Goal: Information Seeking & Learning: Learn about a topic

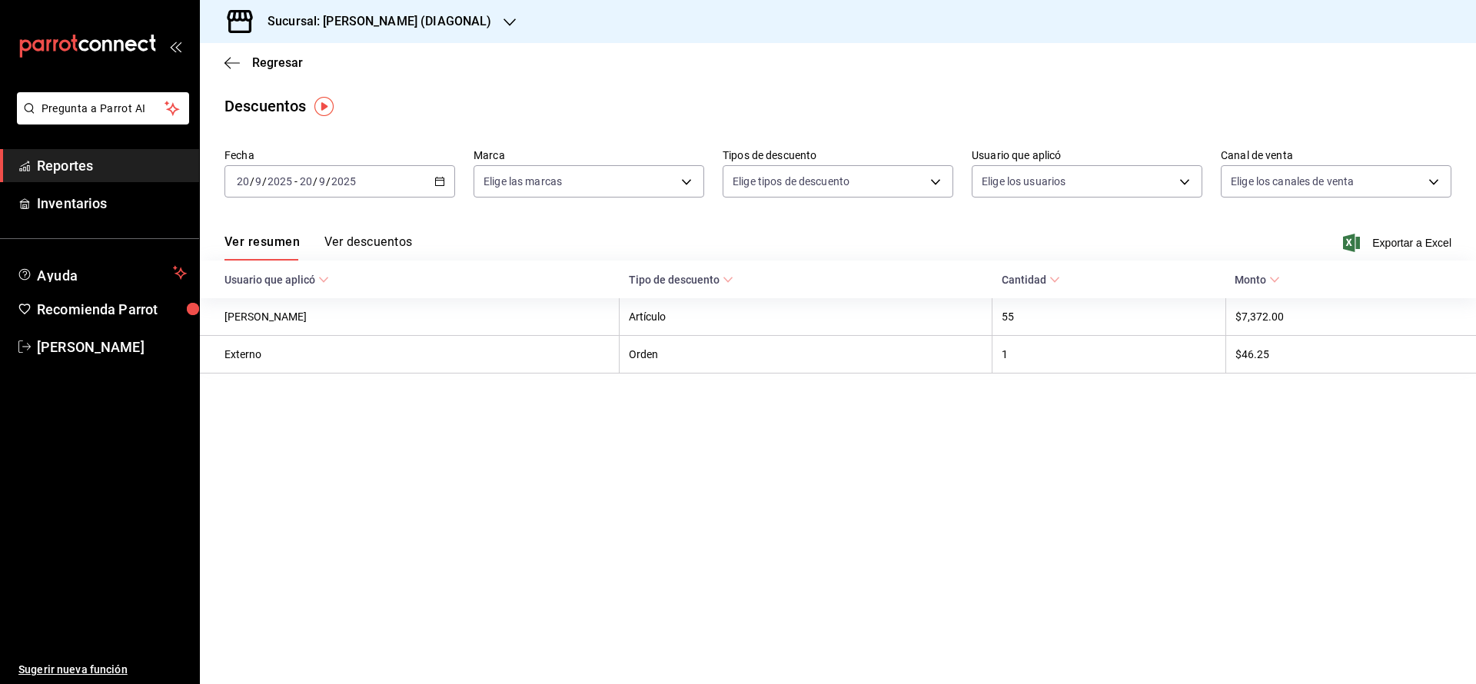
click at [1391, 235] on span "Exportar a Excel" at bounding box center [1398, 243] width 105 height 18
click at [284, 58] on span "Regresar" at bounding box center [277, 62] width 51 height 15
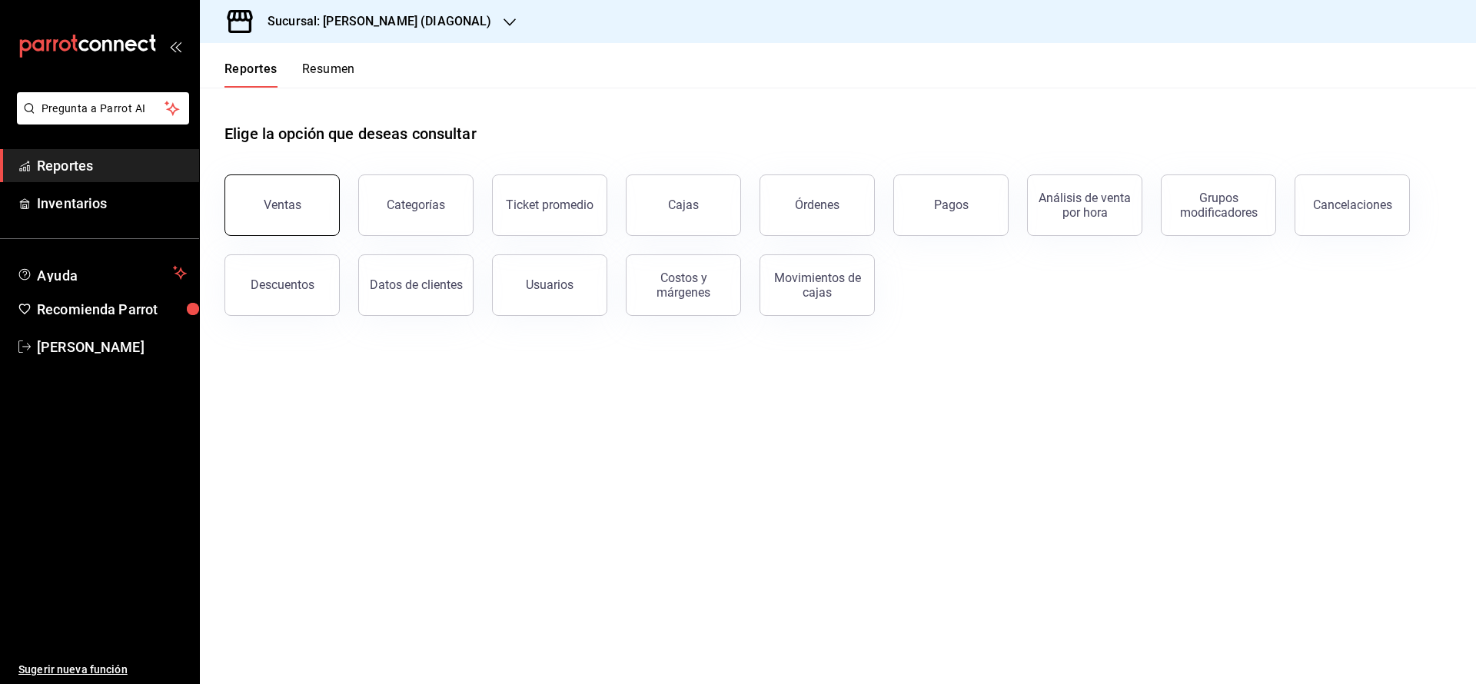
click at [282, 204] on div "Ventas" at bounding box center [283, 205] width 38 height 15
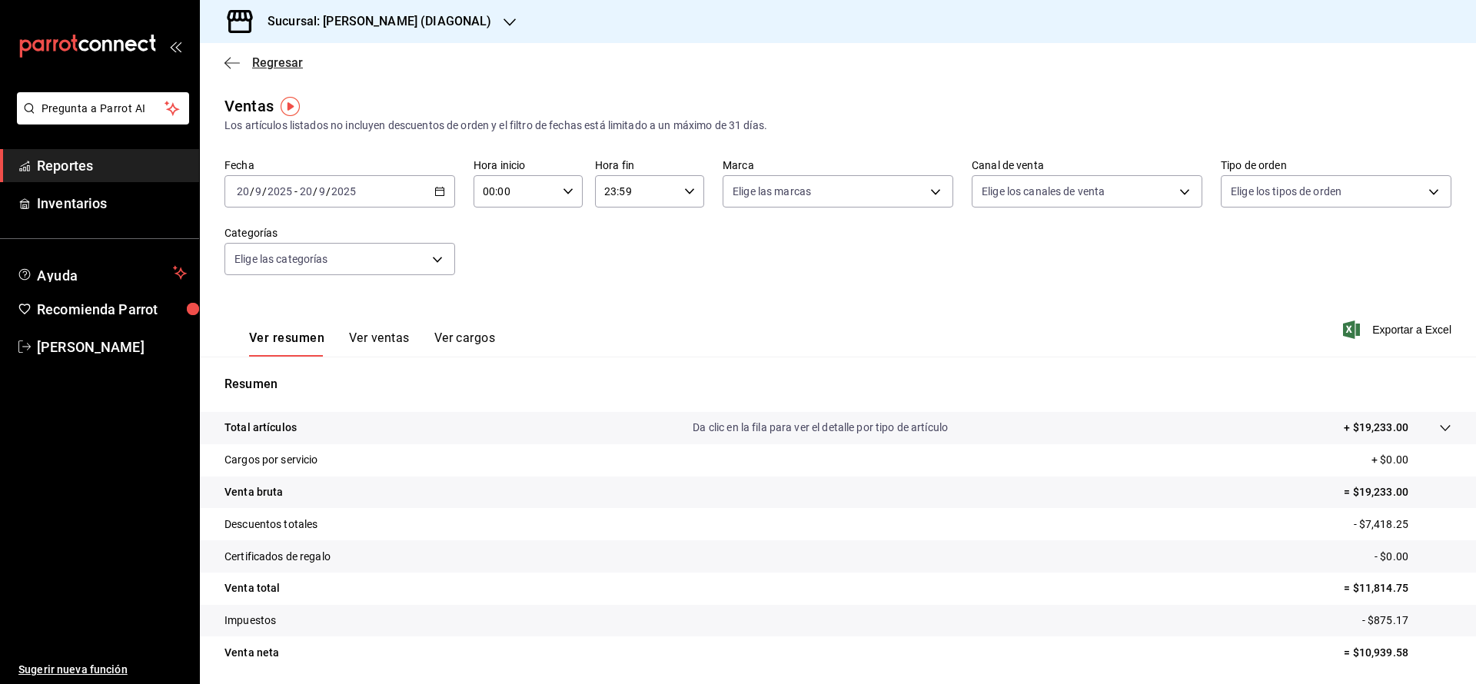
click at [290, 65] on span "Regresar" at bounding box center [277, 62] width 51 height 15
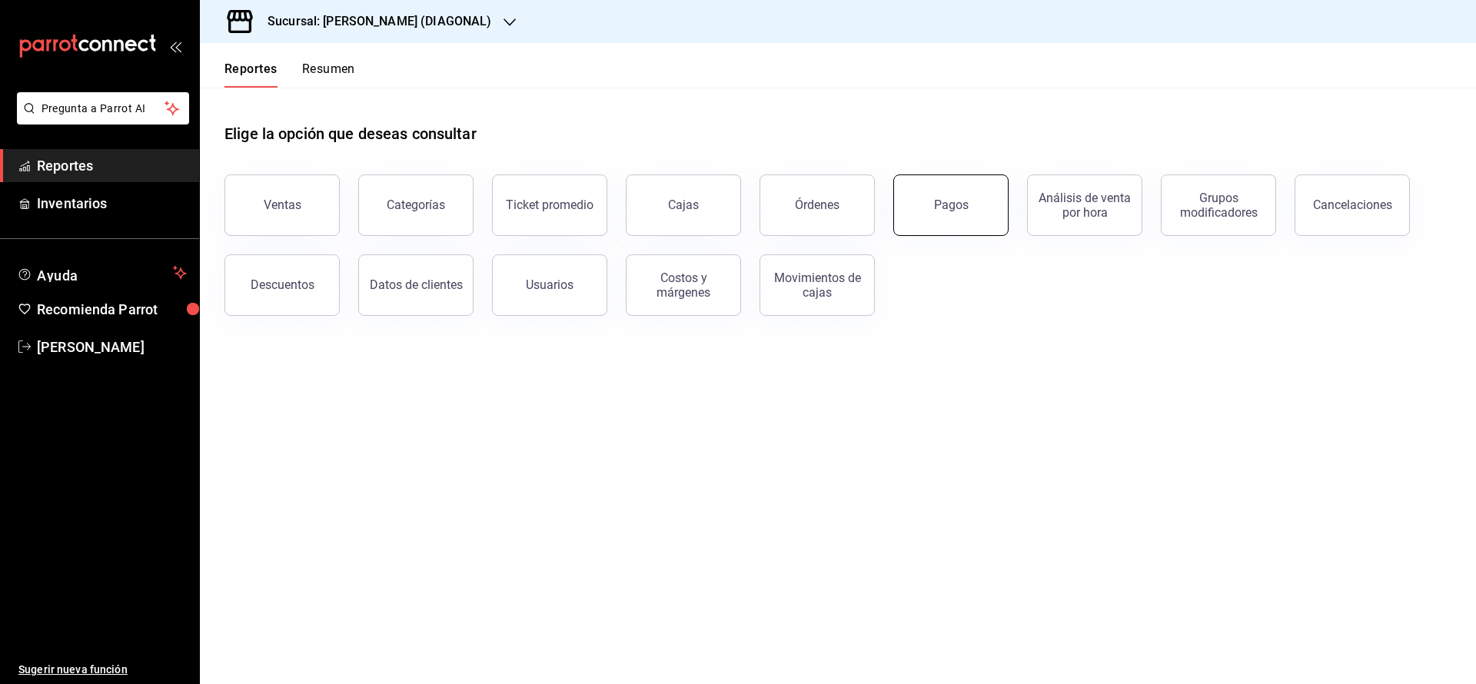
click at [923, 198] on button "Pagos" at bounding box center [950, 206] width 115 height 62
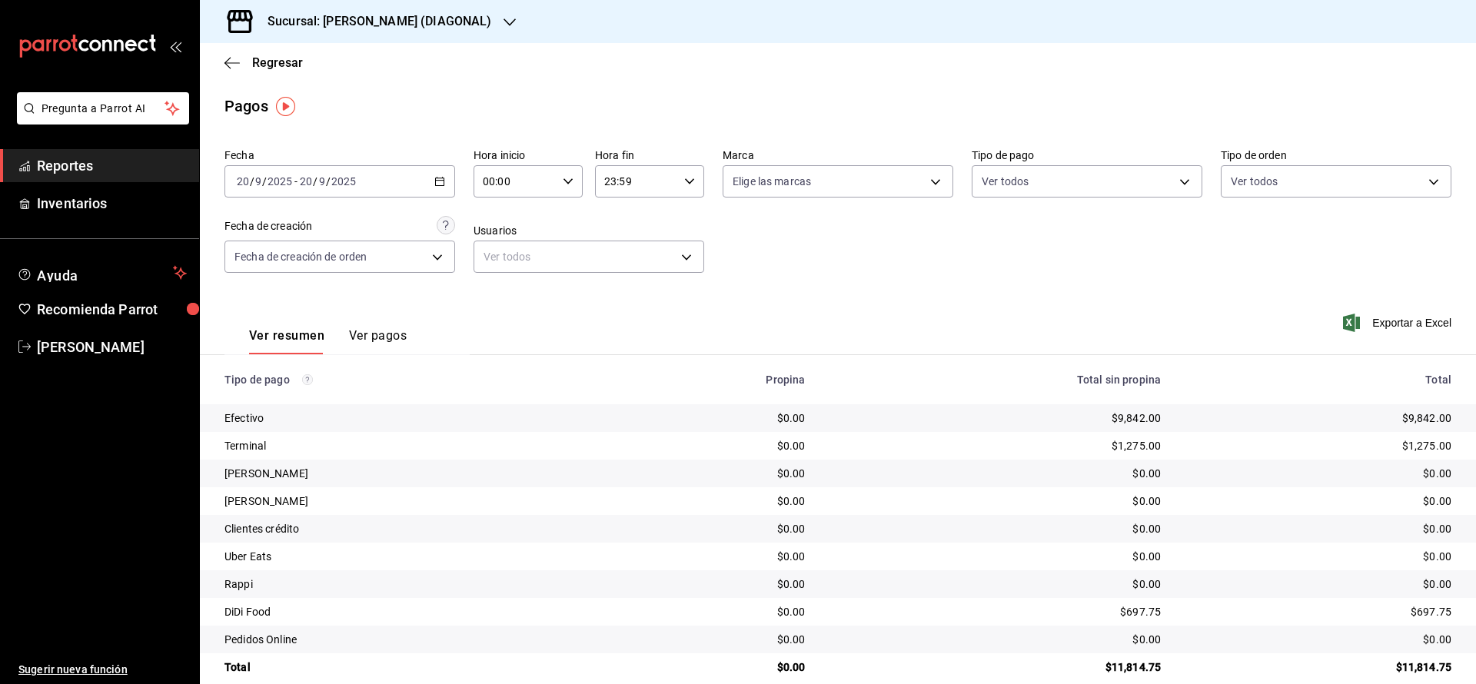
click at [271, 70] on div "Regresar" at bounding box center [838, 62] width 1276 height 39
click at [294, 62] on span "Regresar" at bounding box center [277, 62] width 51 height 15
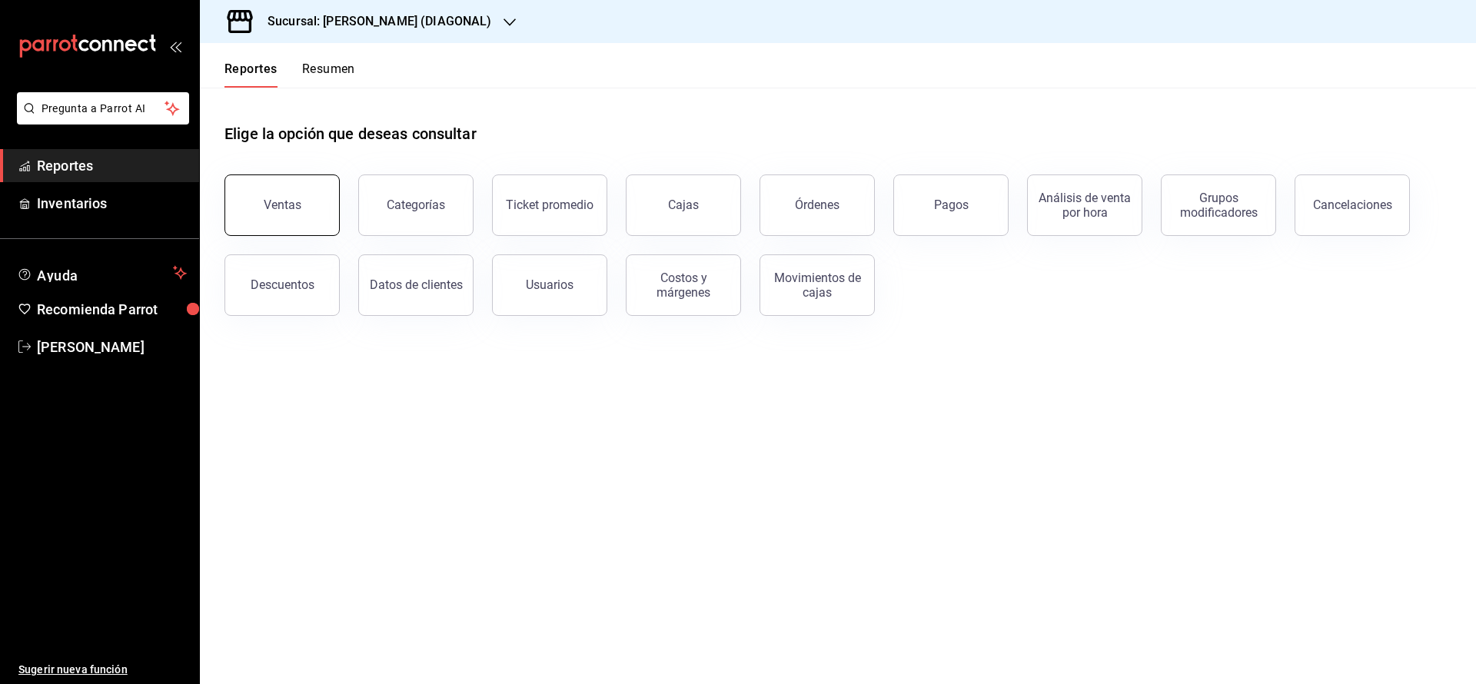
click at [278, 201] on div "Ventas" at bounding box center [283, 205] width 38 height 15
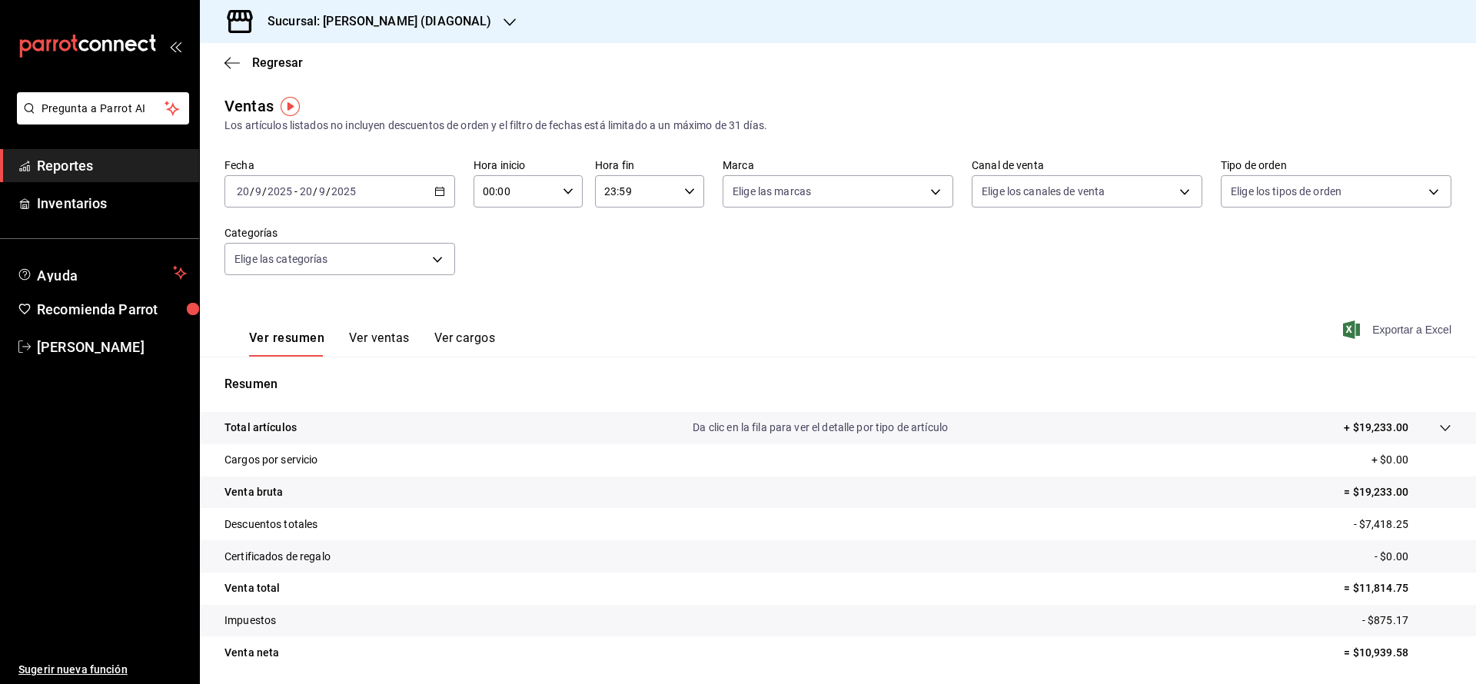
click at [1372, 324] on span "Exportar a Excel" at bounding box center [1398, 330] width 105 height 18
click at [1016, 194] on body "Pregunta a Parrot AI Reportes Inventarios Ayuda Recomienda Parrot [PERSON_NAME]…" at bounding box center [738, 342] width 1476 height 684
click at [1009, 336] on span "Uber Eats" at bounding box center [1092, 337] width 178 height 16
type input "UBER_EATS"
checkbox input "true"
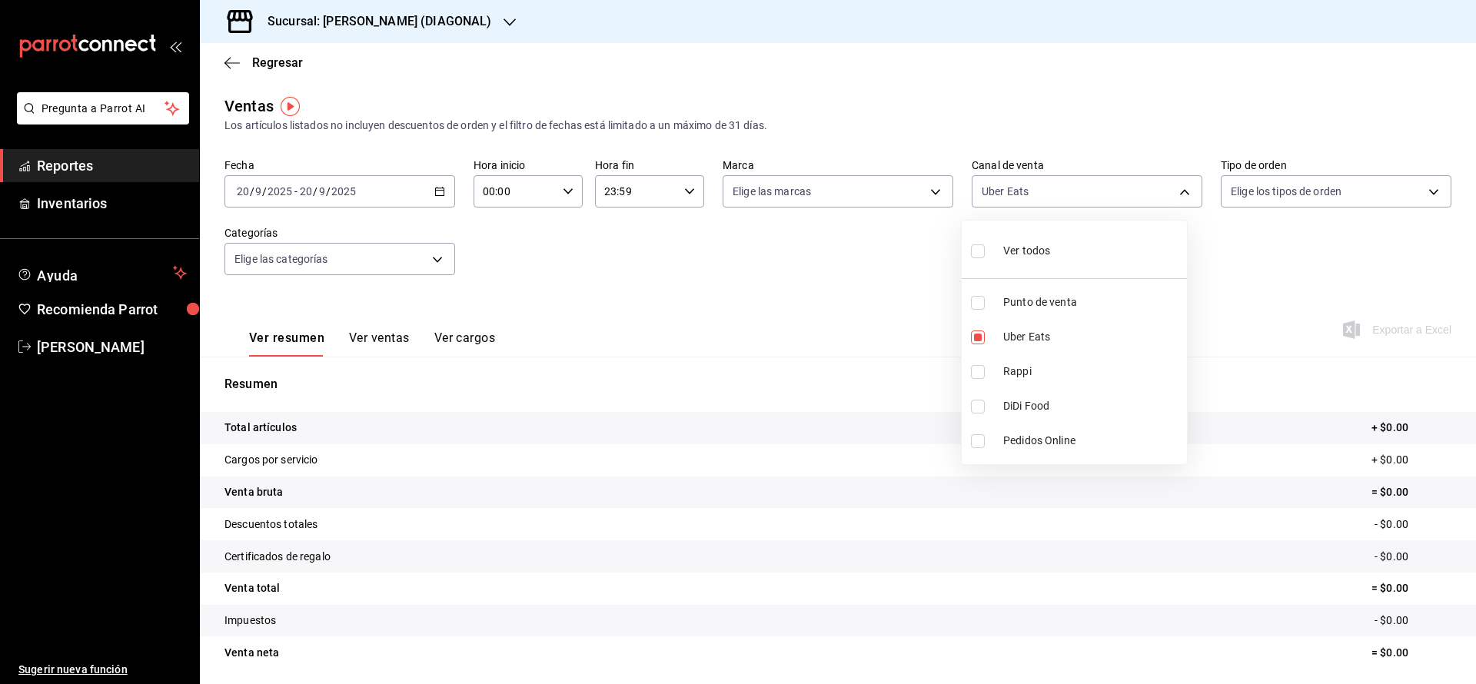
click at [975, 366] on input "checkbox" at bounding box center [978, 372] width 14 height 14
checkbox input "true"
type input "UBER_EATS,RAPPI"
click at [979, 411] on input "checkbox" at bounding box center [978, 407] width 14 height 14
checkbox input "true"
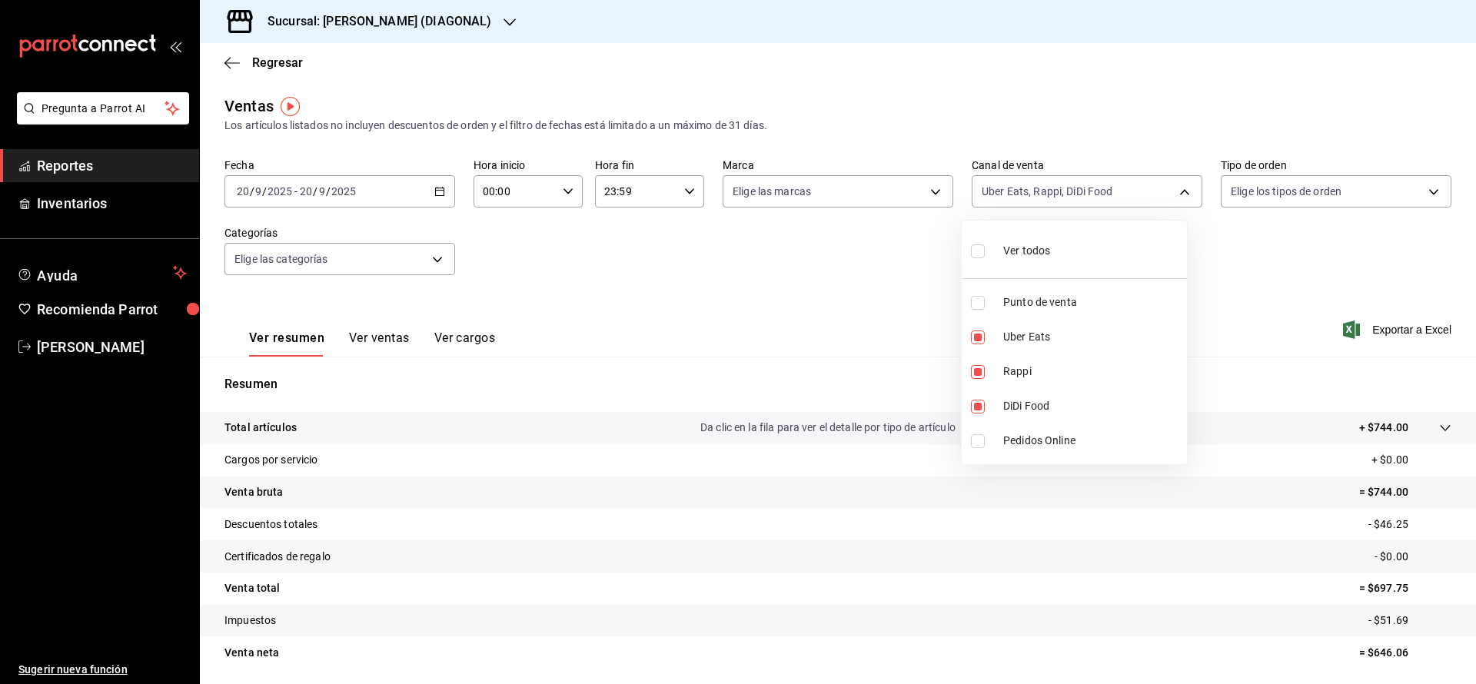
click at [794, 318] on div at bounding box center [738, 342] width 1476 height 684
click at [350, 342] on button "Ver ventas" at bounding box center [379, 344] width 61 height 26
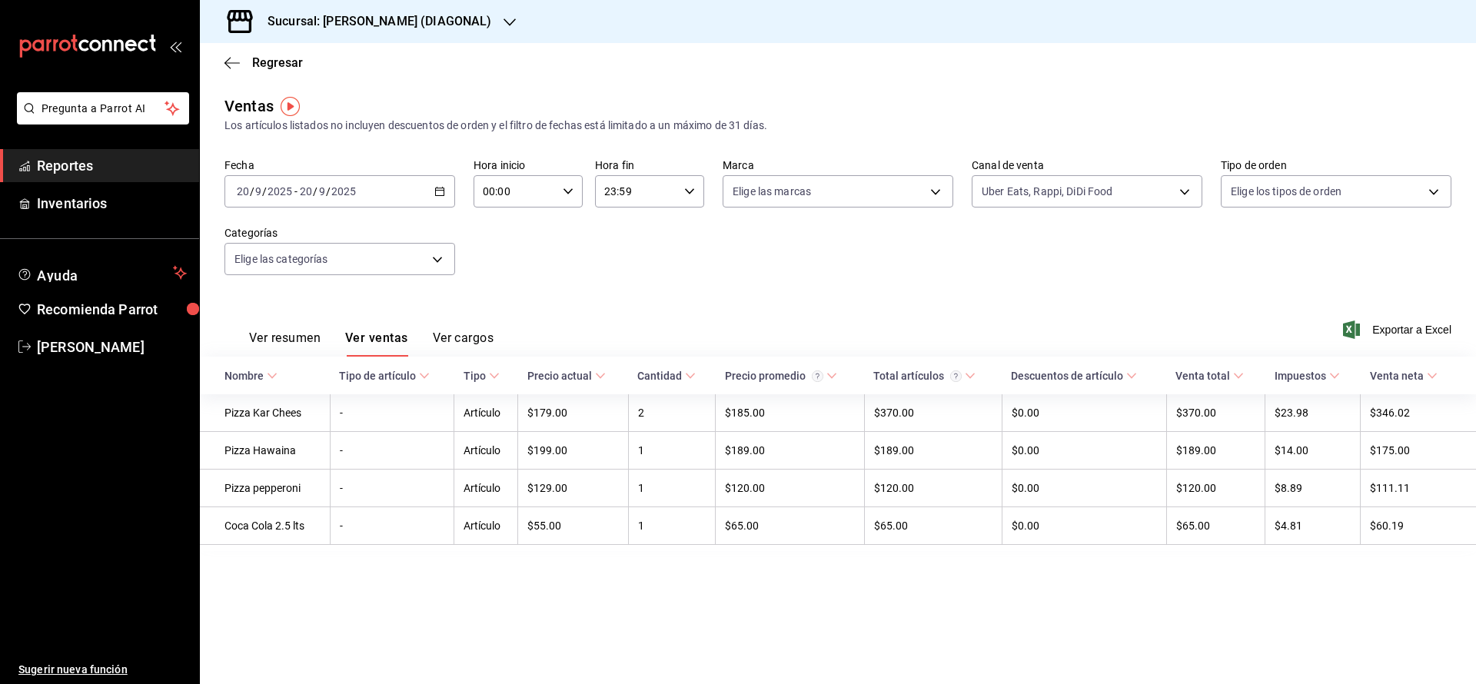
click at [260, 326] on div "Ver resumen Ver ventas Ver cargos" at bounding box center [358, 334] width 269 height 45
click at [301, 346] on button "Ver resumen" at bounding box center [284, 344] width 71 height 26
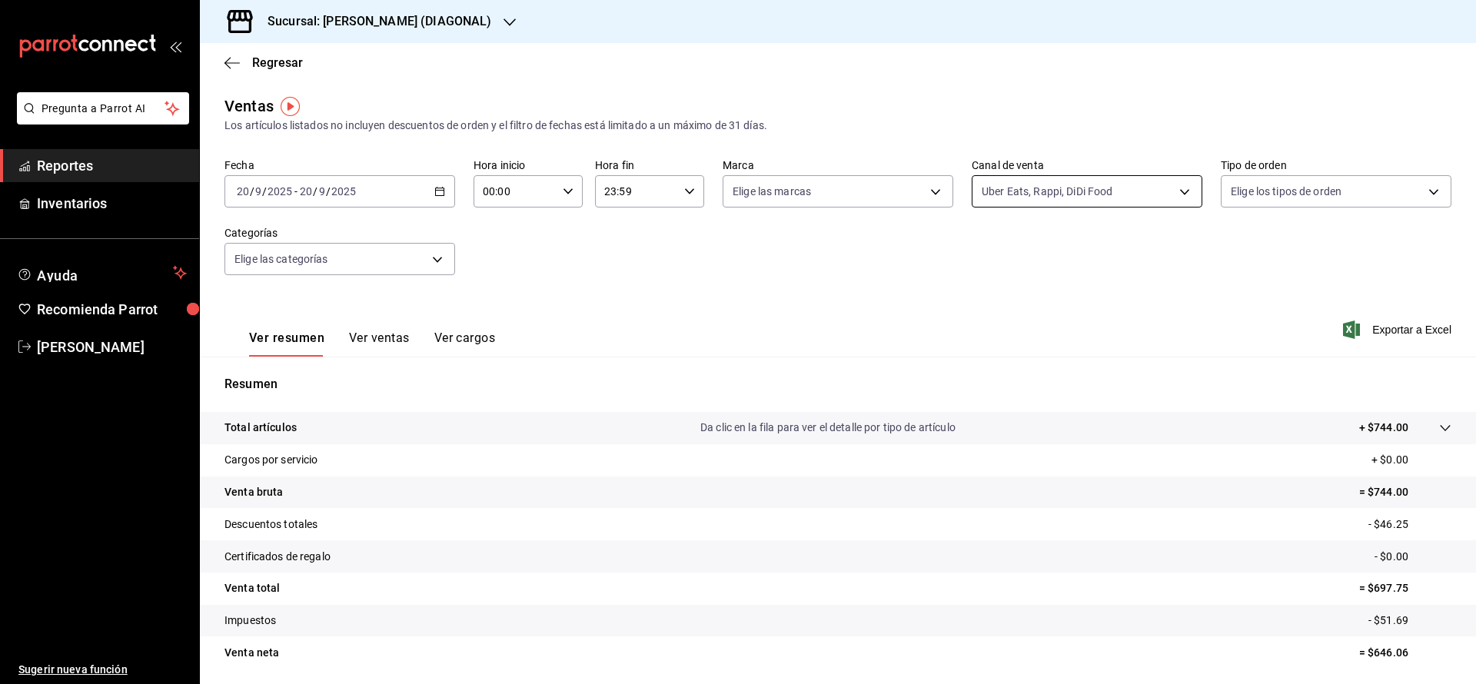
click at [1159, 194] on body "Pregunta a Parrot AI Reportes Inventarios Ayuda Recomienda Parrot [PERSON_NAME]…" at bounding box center [738, 342] width 1476 height 684
click at [1154, 298] on span "Punto de venta" at bounding box center [1092, 302] width 178 height 16
type input "UBER_EATS,RAPPI,DIDI_FOOD,PARROT"
checkbox input "true"
click at [1128, 251] on li "Ver todos" at bounding box center [1074, 249] width 225 height 45
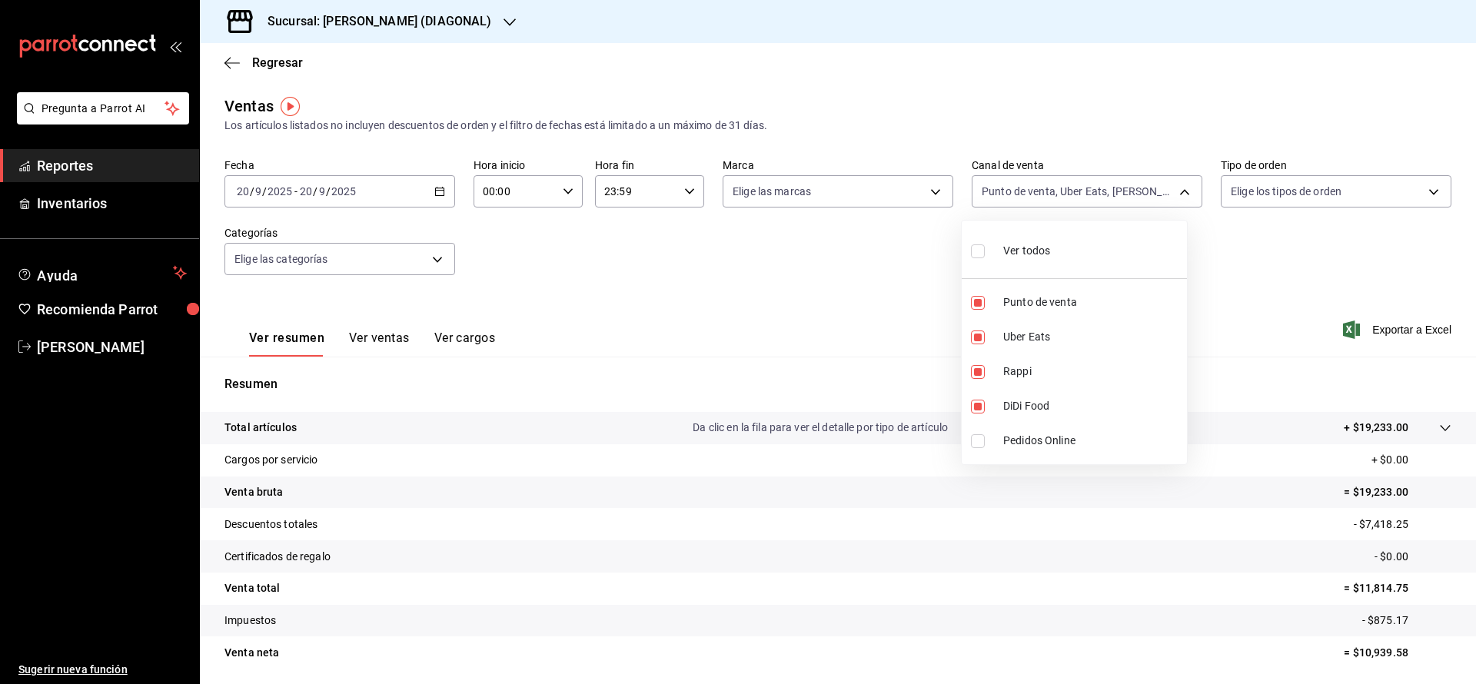
type input "PARROT,UBER_EATS,RAPPI,DIDI_FOOD,ONLINE"
checkbox input "true"
click at [1128, 251] on li "Ver todos" at bounding box center [1074, 249] width 225 height 45
checkbox input "false"
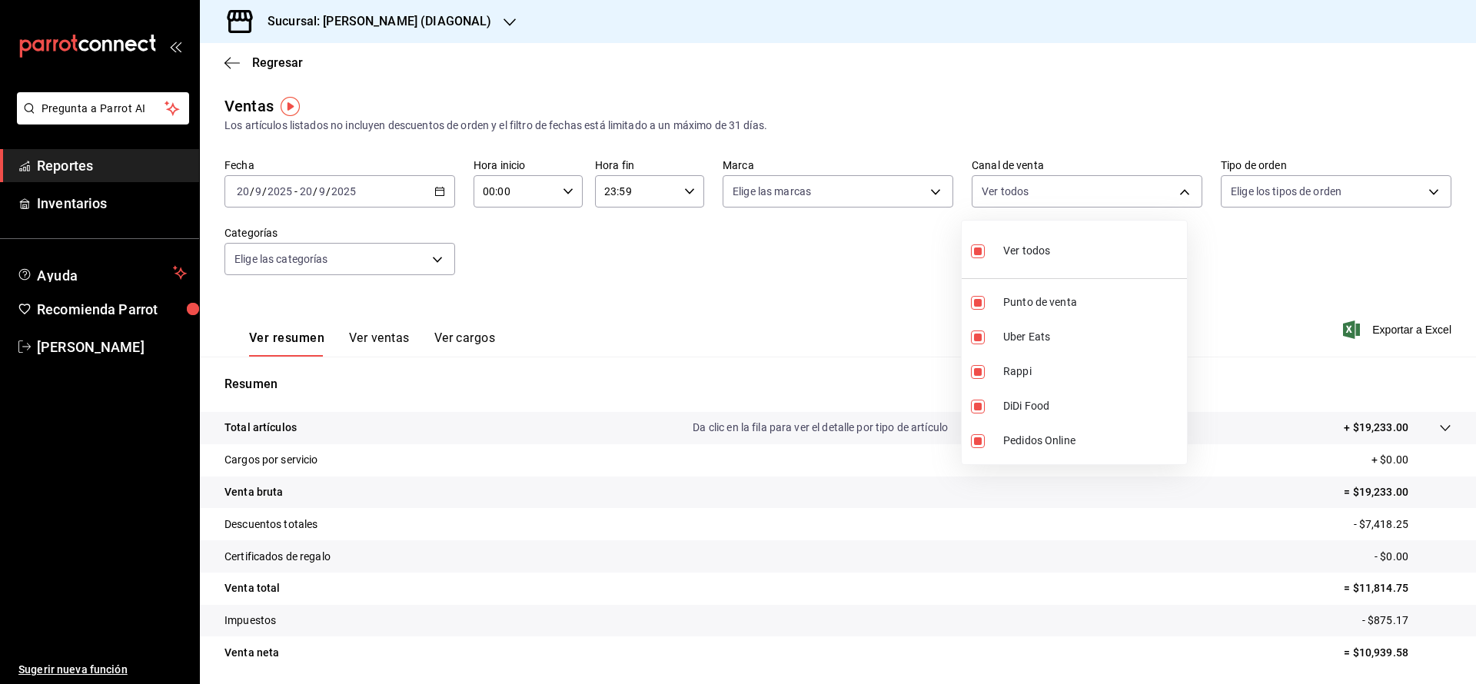
checkbox input "false"
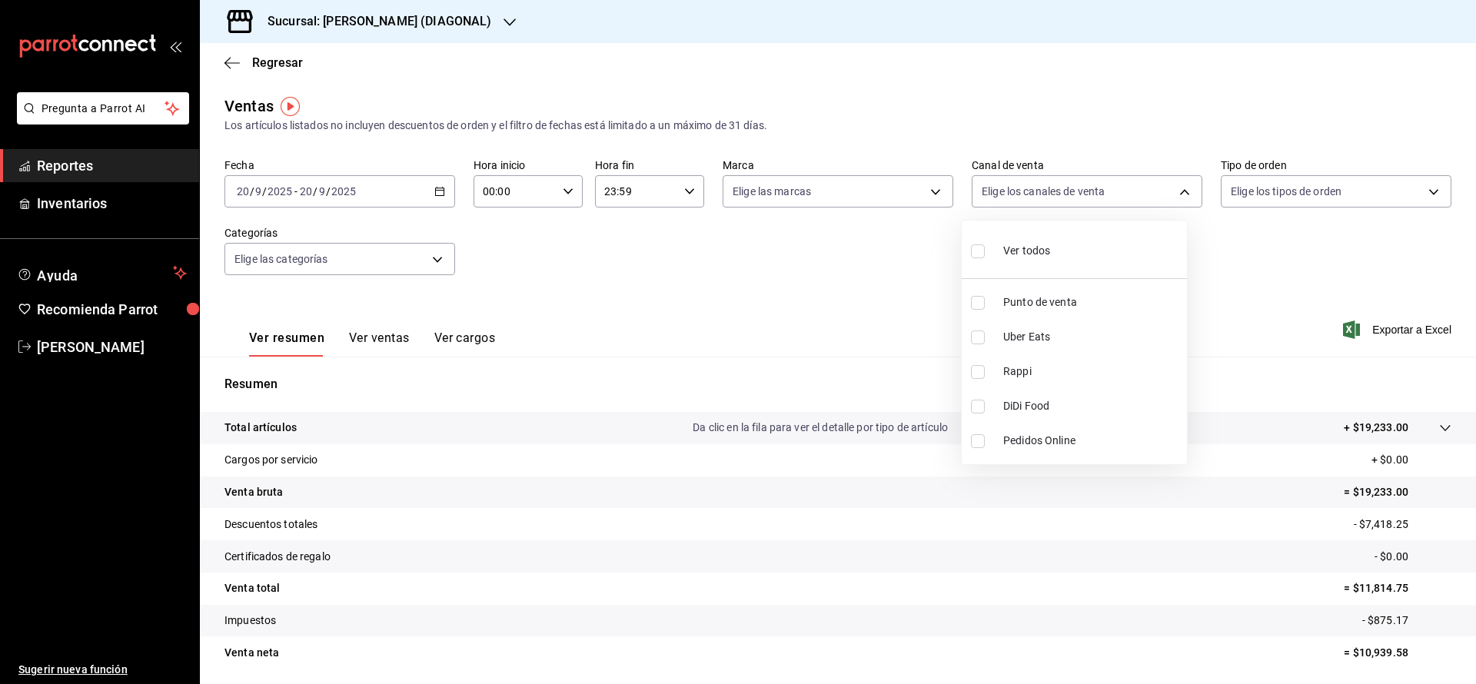
click at [1088, 303] on span "Punto de venta" at bounding box center [1092, 302] width 178 height 16
type input "PARROT"
checkbox input "true"
click at [860, 301] on div at bounding box center [738, 342] width 1476 height 684
click at [372, 344] on button "Ver ventas" at bounding box center [379, 344] width 61 height 26
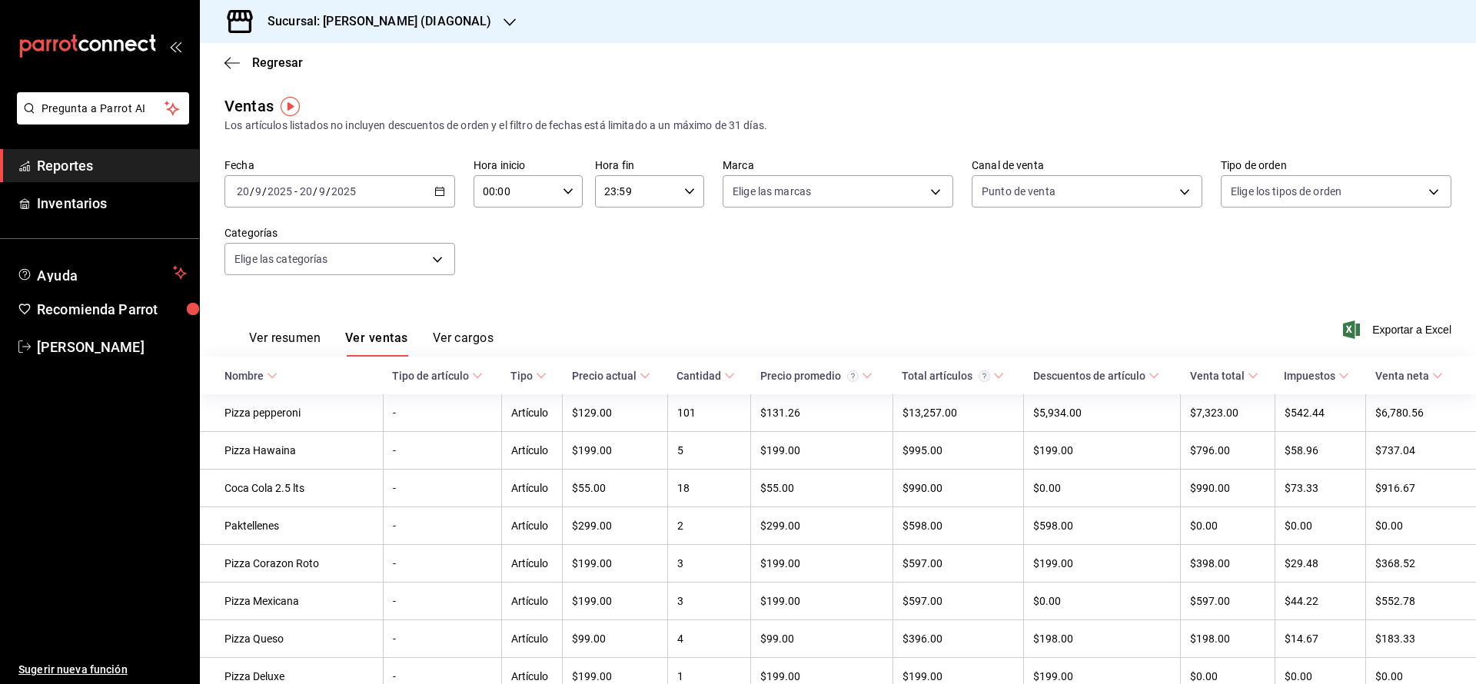
click at [834, 314] on div "Ver resumen Ver ventas Ver cargos Exportar a Excel" at bounding box center [838, 325] width 1276 height 63
click at [607, 378] on div "Precio actual" at bounding box center [604, 376] width 65 height 12
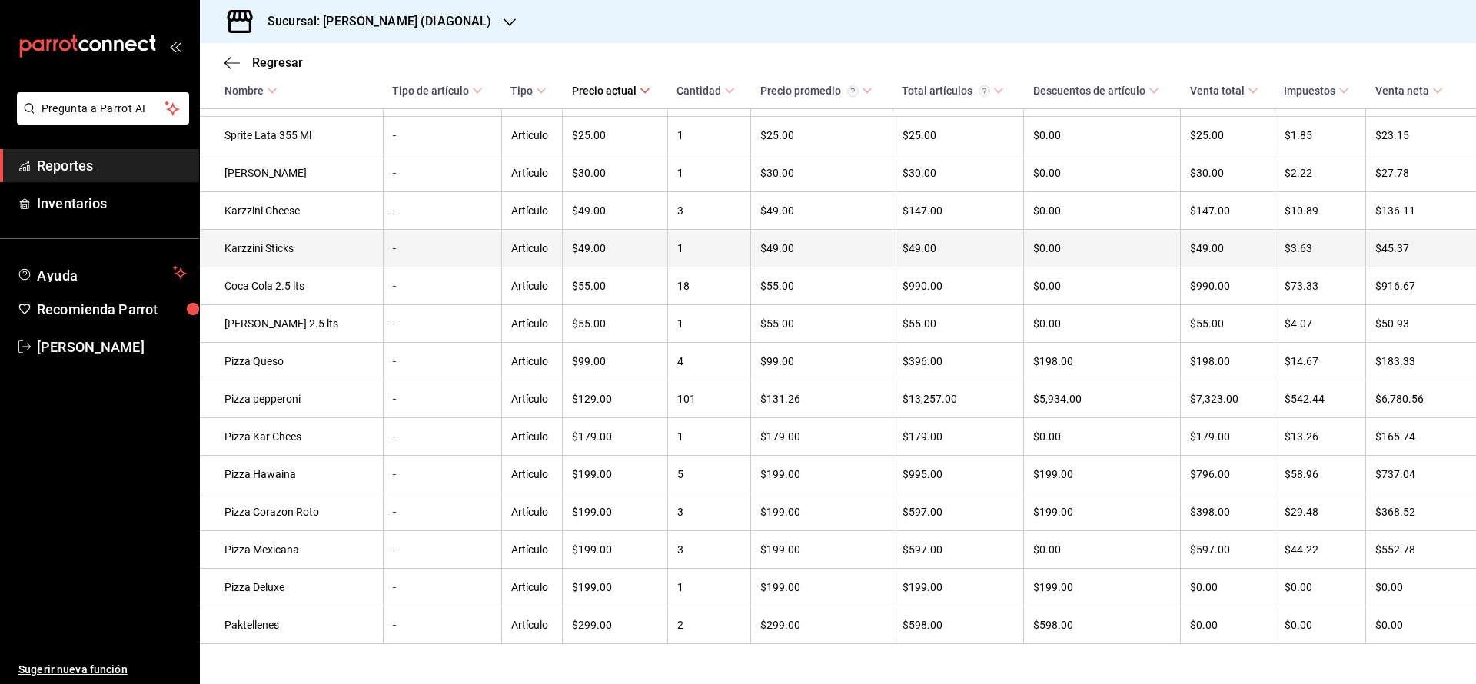
scroll to position [564, 0]
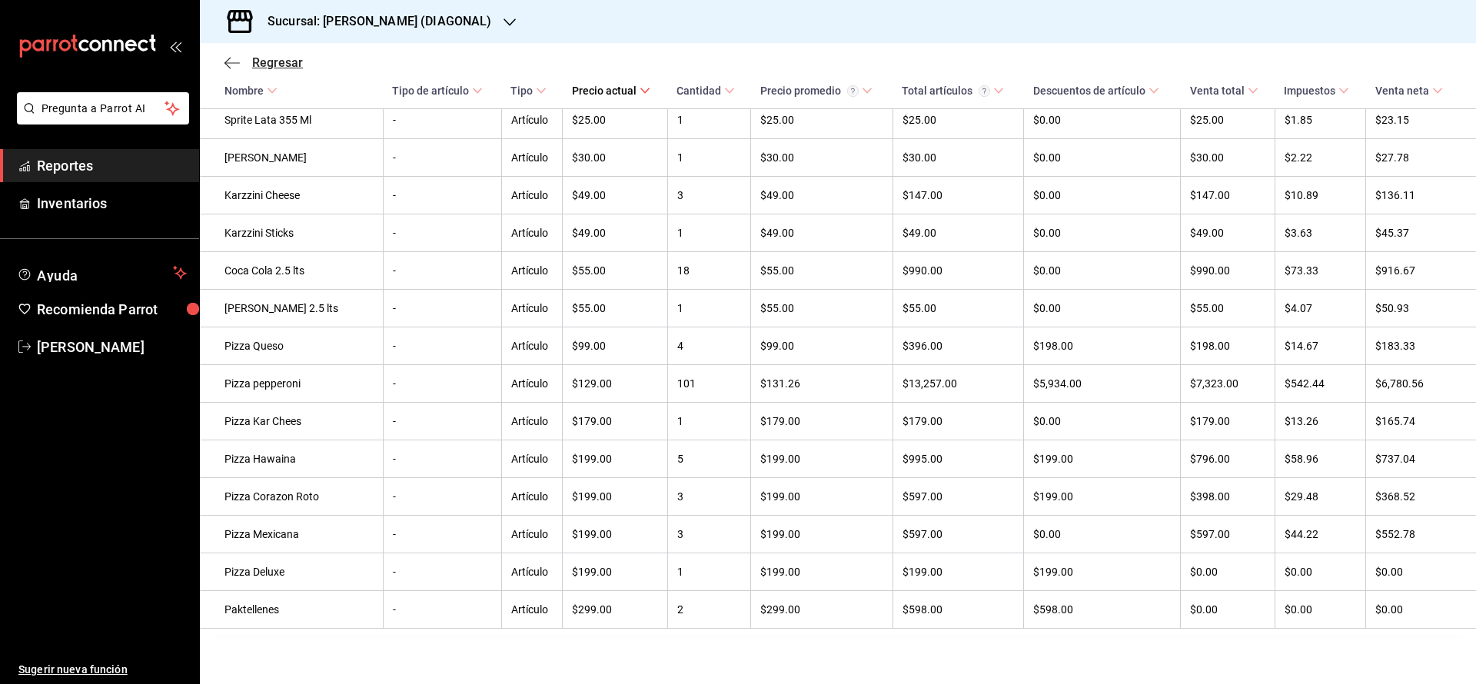
click at [277, 68] on span "Regresar" at bounding box center [277, 62] width 51 height 15
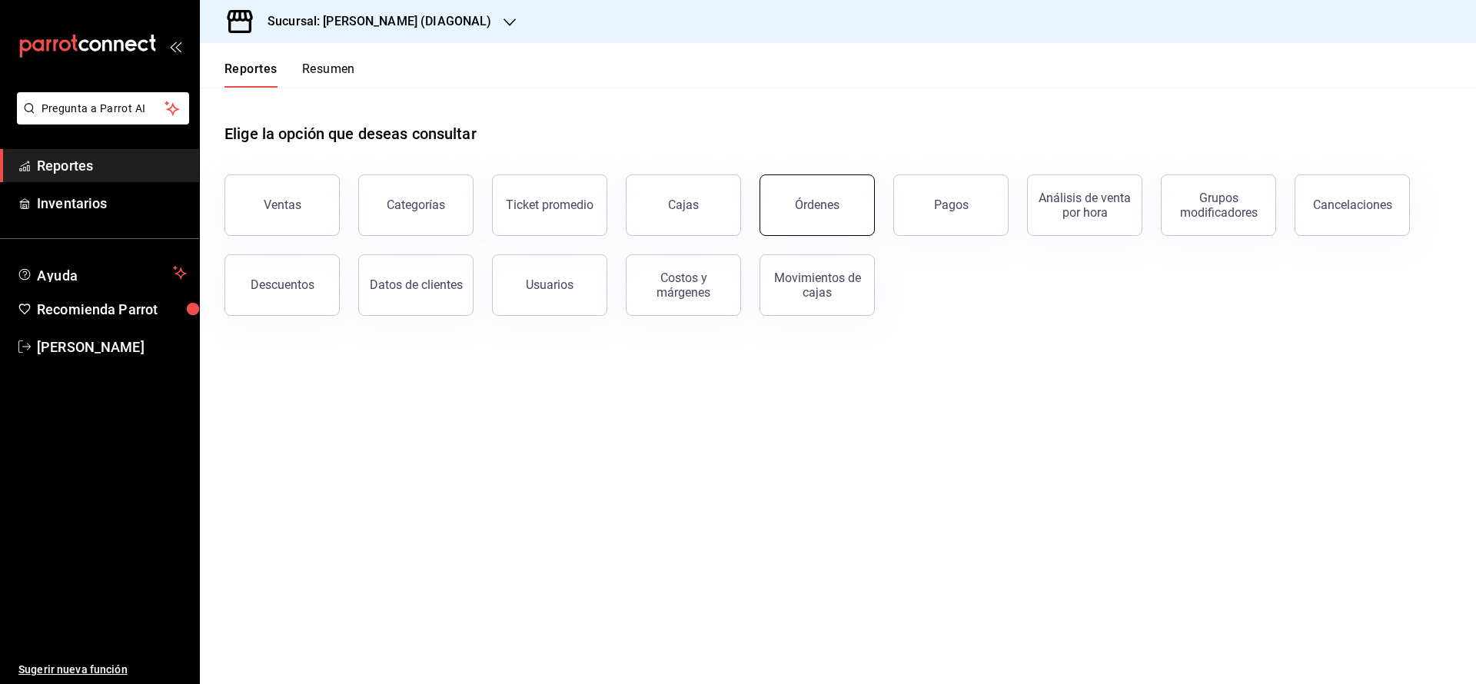
click at [863, 197] on button "Órdenes" at bounding box center [817, 206] width 115 height 62
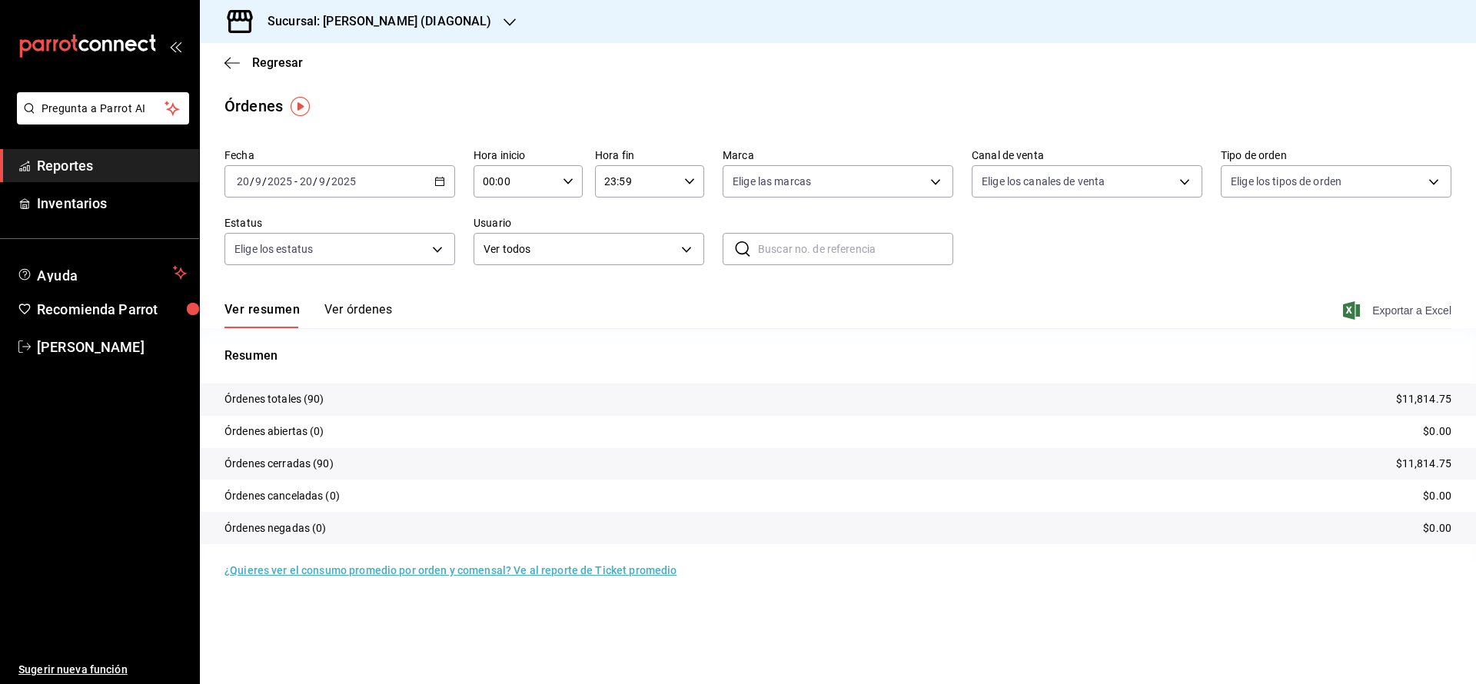
click at [1410, 310] on span "Exportar a Excel" at bounding box center [1398, 310] width 105 height 18
click at [278, 66] on span "Regresar" at bounding box center [277, 62] width 51 height 15
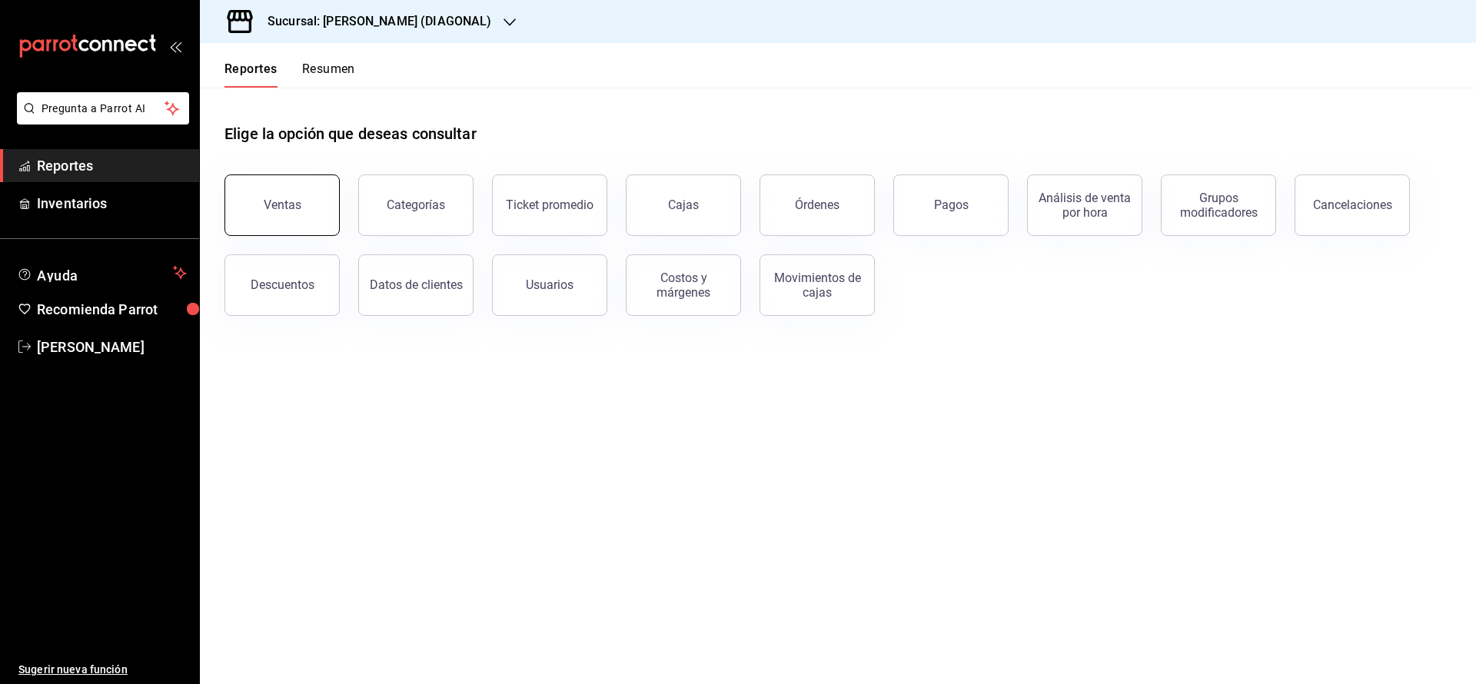
click at [318, 213] on button "Ventas" at bounding box center [281, 206] width 115 height 62
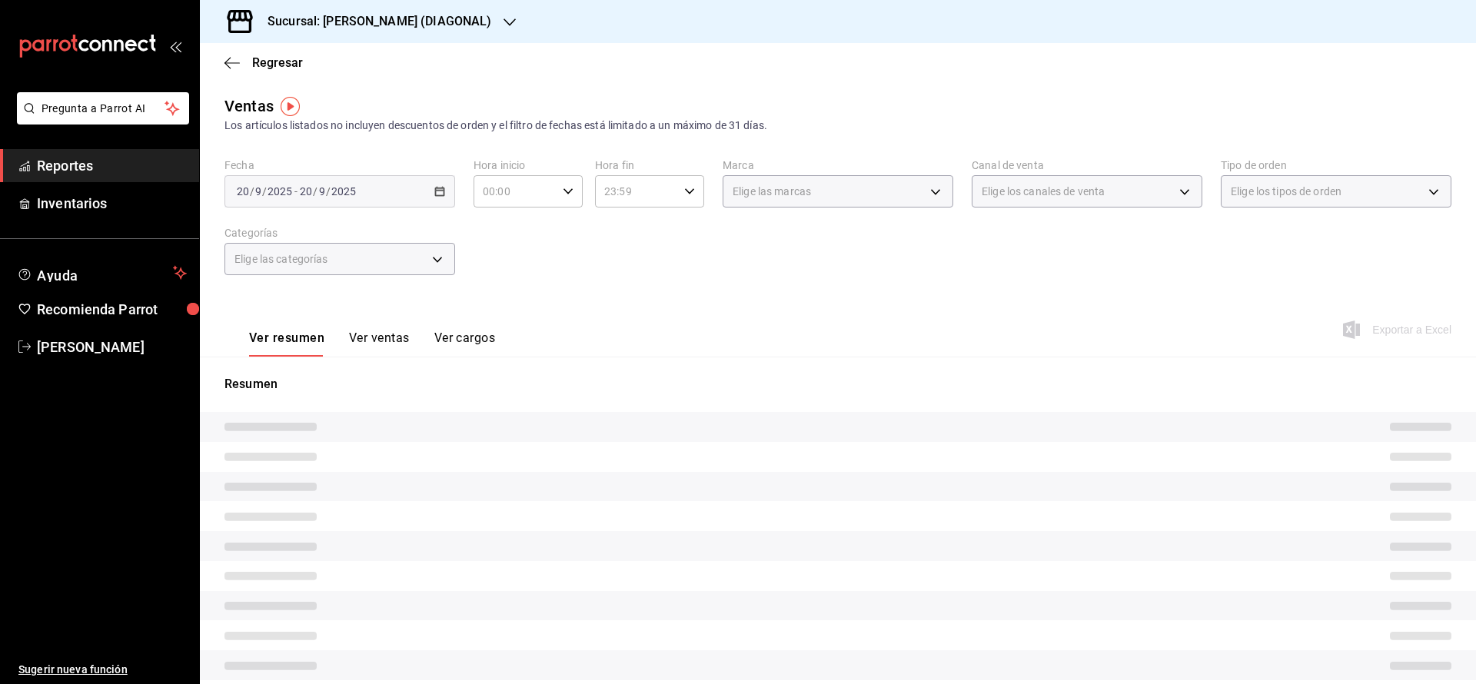
click at [373, 331] on button "Ver ventas" at bounding box center [379, 344] width 61 height 26
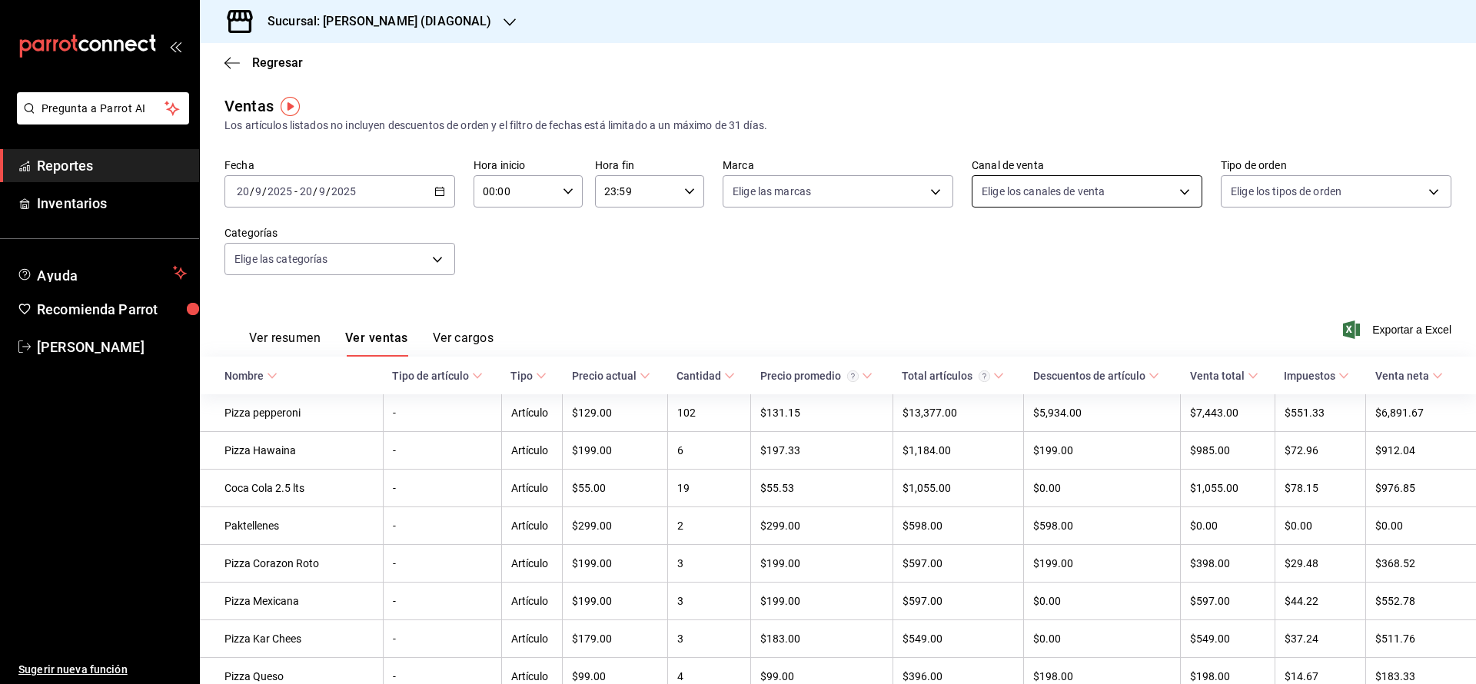
click at [1112, 190] on body "Pregunta a Parrot AI Reportes Inventarios Ayuda Recomienda Parrot [PERSON_NAME]…" at bounding box center [738, 342] width 1476 height 684
click at [1059, 309] on span "Punto de venta" at bounding box center [1092, 302] width 178 height 16
type input "PARROT"
checkbox input "true"
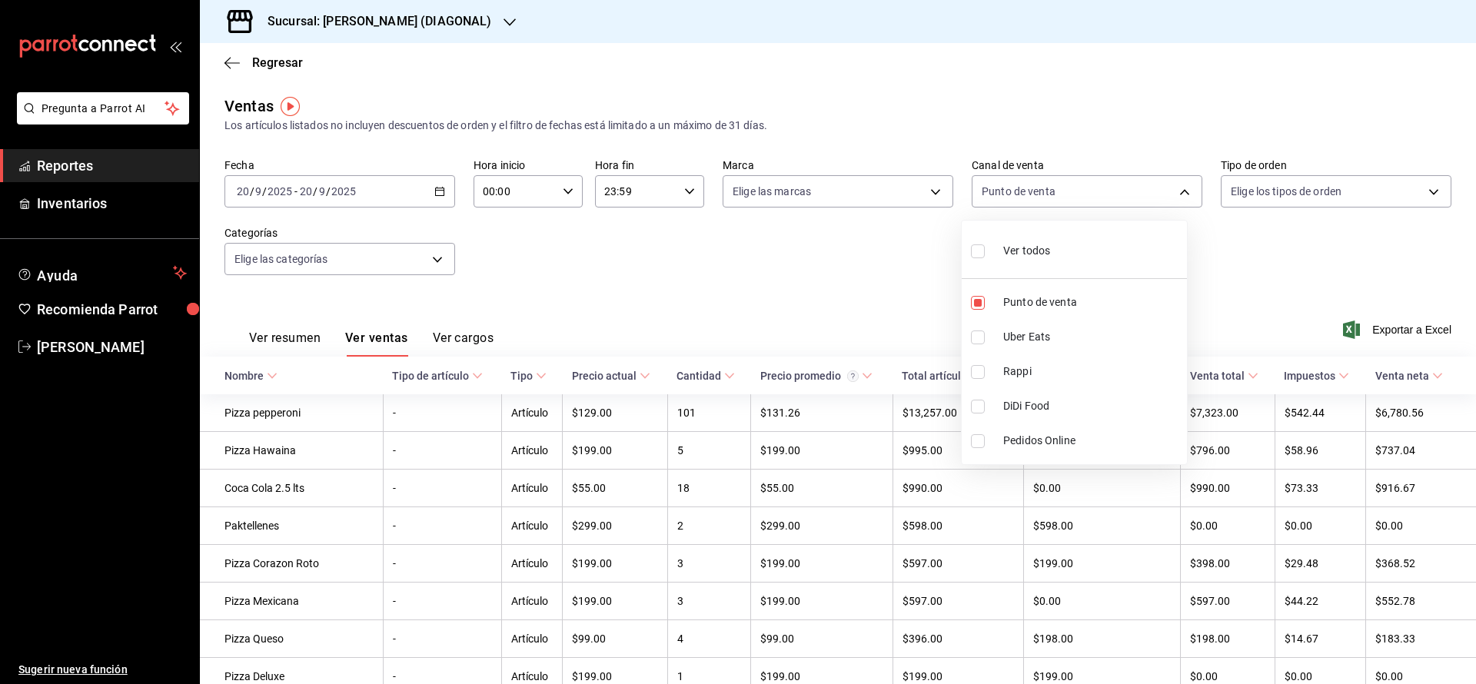
click at [614, 383] on div at bounding box center [738, 342] width 1476 height 684
click at [629, 371] on div "Precio actual" at bounding box center [604, 376] width 65 height 12
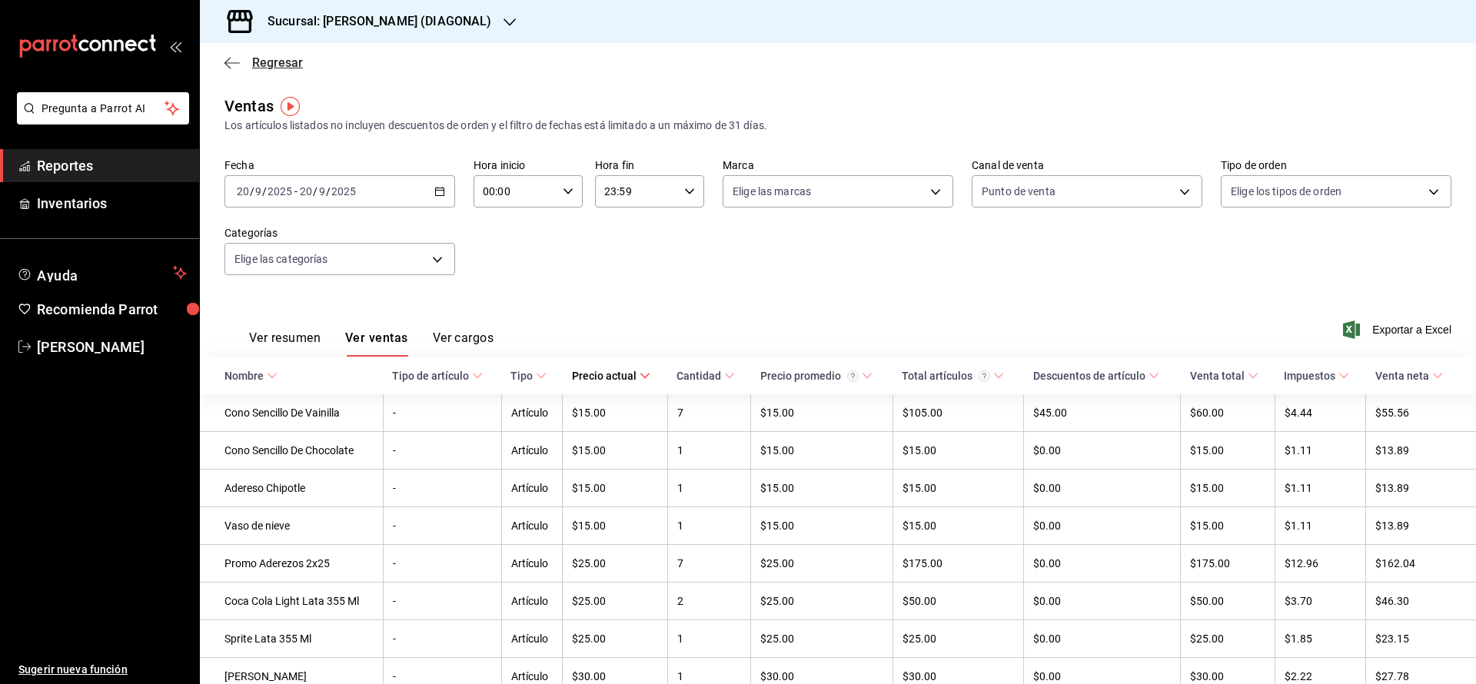
click at [289, 61] on span "Regresar" at bounding box center [277, 62] width 51 height 15
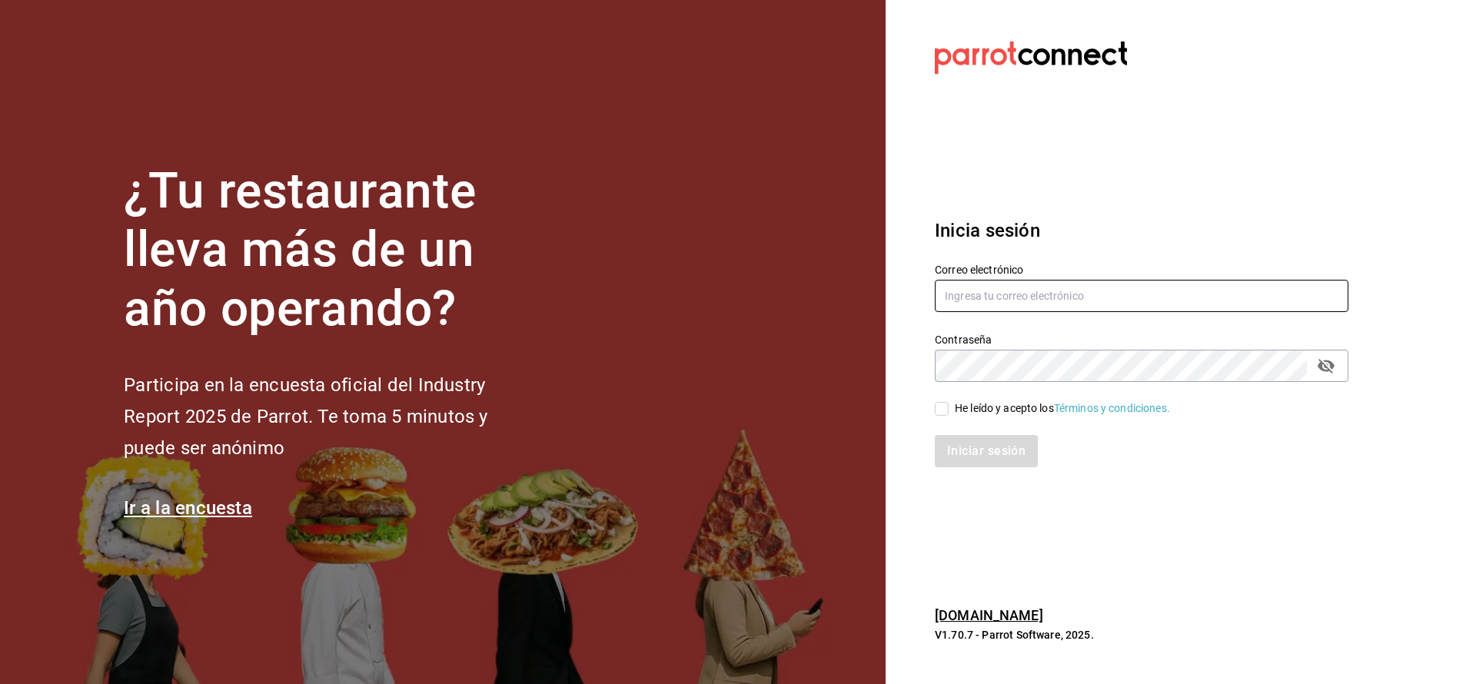
type input "tomas.fuentes@karzo.mx"
click at [975, 412] on div "He leído y acepto los Términos y condiciones." at bounding box center [1062, 409] width 215 height 16
click at [949, 412] on input "He leído y acepto los Términos y condiciones." at bounding box center [942, 409] width 14 height 14
checkbox input "true"
click at [988, 457] on button "Iniciar sesión" at bounding box center [987, 451] width 105 height 32
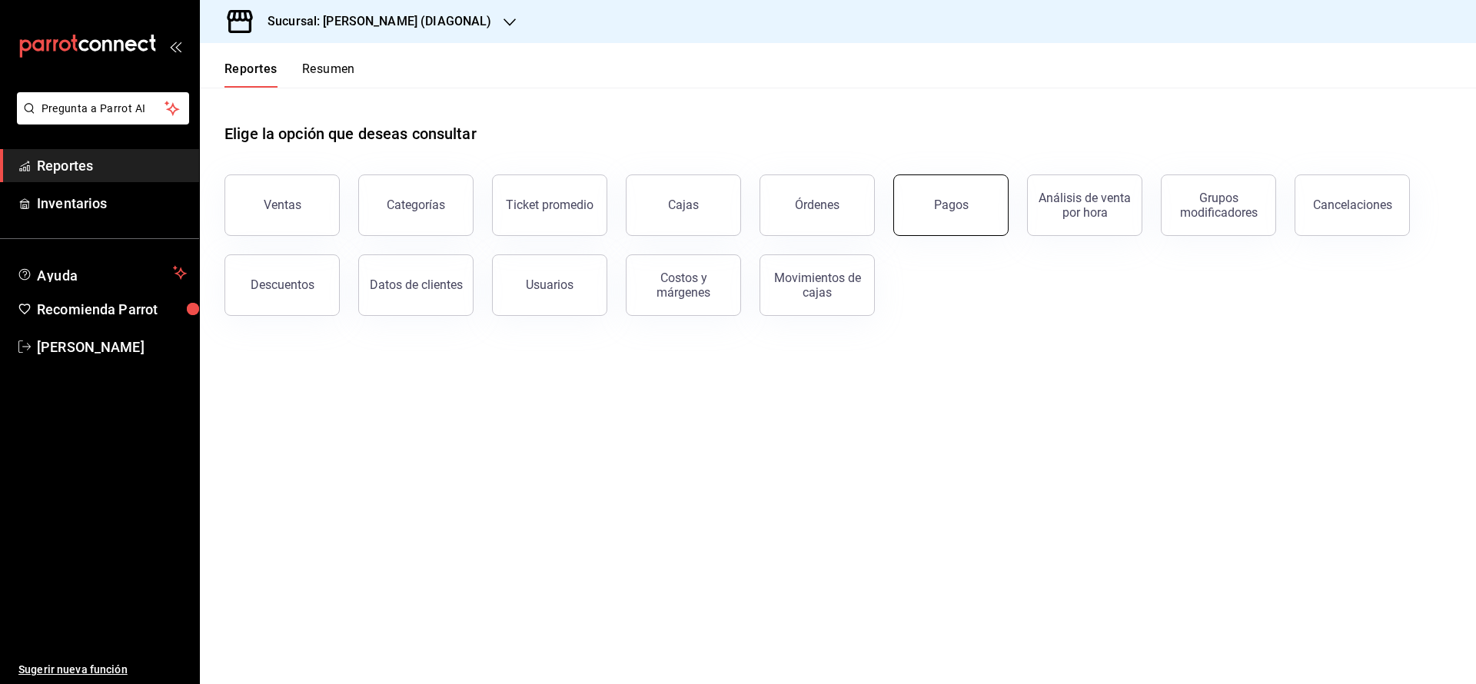
click at [921, 181] on button "Pagos" at bounding box center [950, 206] width 115 height 62
